Goal: Navigation & Orientation: Find specific page/section

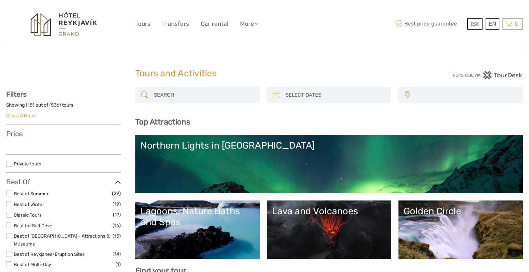
select select
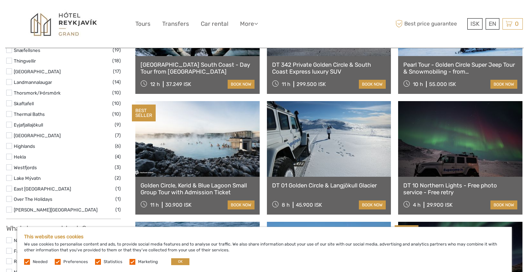
scroll to position [425, 0]
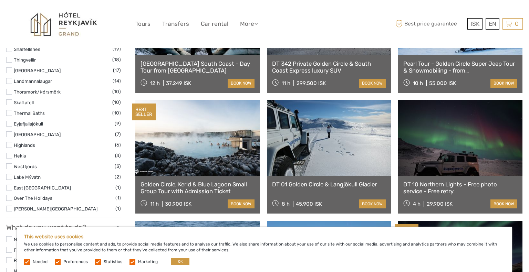
click at [130, 263] on label at bounding box center [132, 262] width 6 height 6
click at [0, 0] on input "checkbox" at bounding box center [0, 0] width 0 height 0
click at [100, 262] on span "Statistics" at bounding box center [109, 261] width 28 height 5
click at [95, 263] on label at bounding box center [98, 262] width 6 height 6
click at [0, 0] on input "checkbox" at bounding box center [0, 0] width 0 height 0
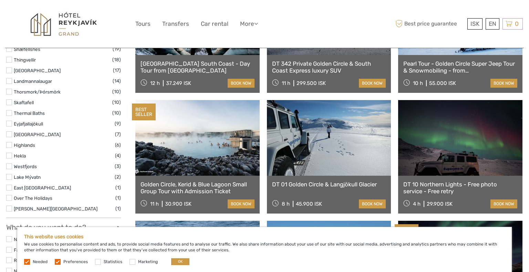
click at [58, 262] on label at bounding box center [58, 262] width 6 height 6
click at [0, 0] on input "checkbox" at bounding box center [0, 0] width 0 height 0
click at [28, 262] on label at bounding box center [27, 262] width 6 height 6
click at [29, 262] on label at bounding box center [27, 262] width 6 height 6
click at [26, 261] on label at bounding box center [27, 262] width 6 height 6
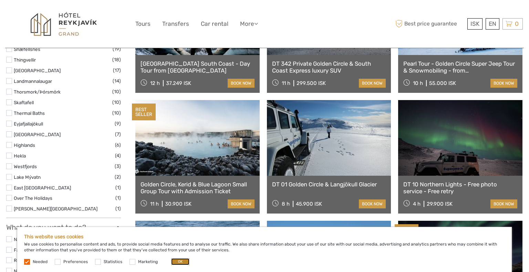
click at [178, 263] on button "OK" at bounding box center [180, 261] width 18 height 7
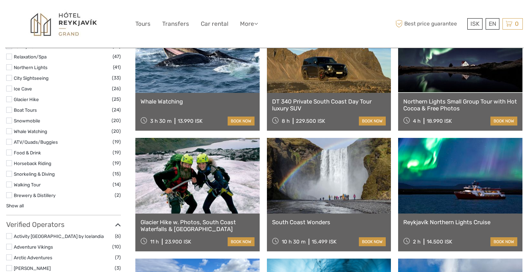
scroll to position [0, 0]
